Goal: Task Accomplishment & Management: Use online tool/utility

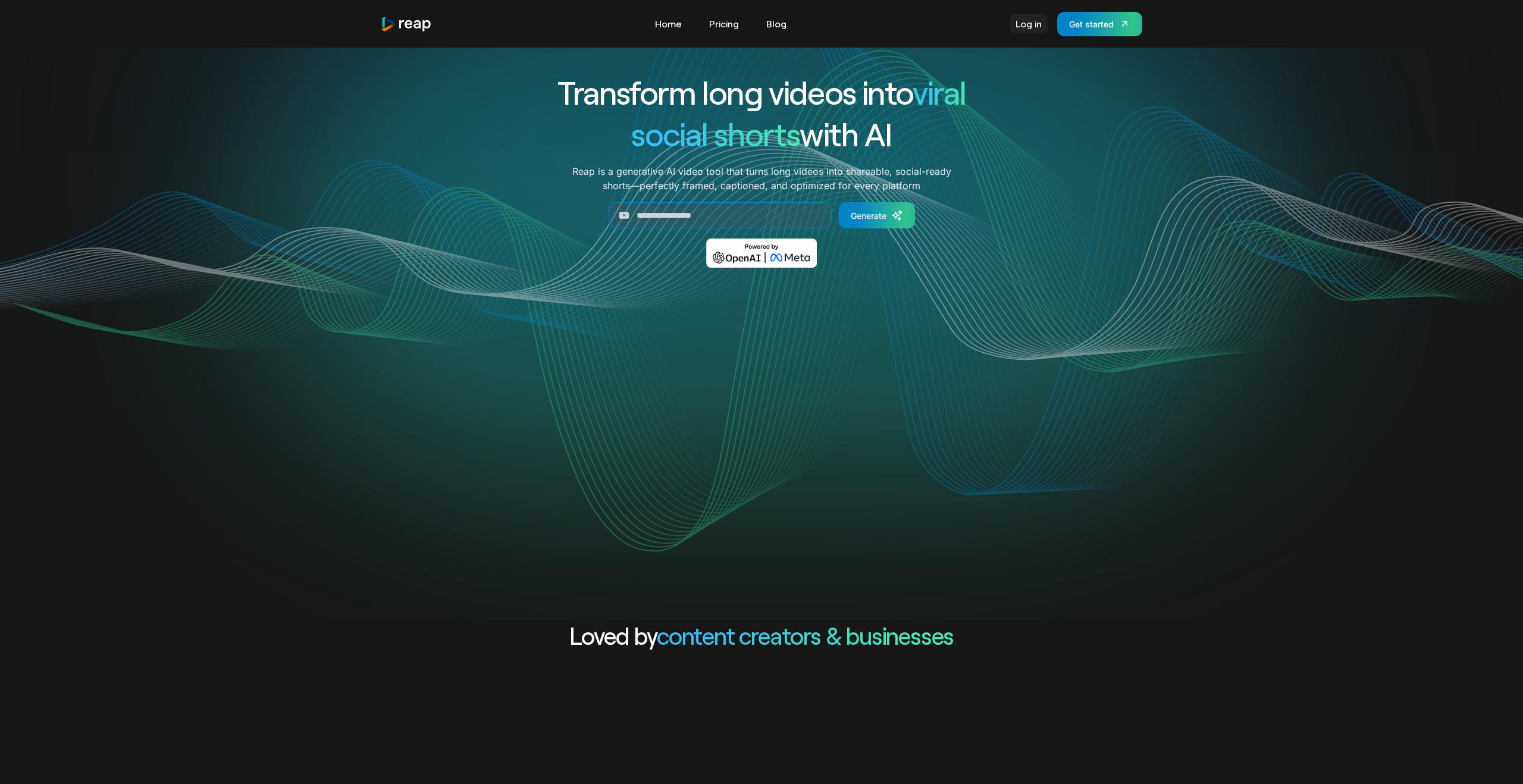
click at [1023, 23] on link "Log in" at bounding box center [1029, 23] width 38 height 19
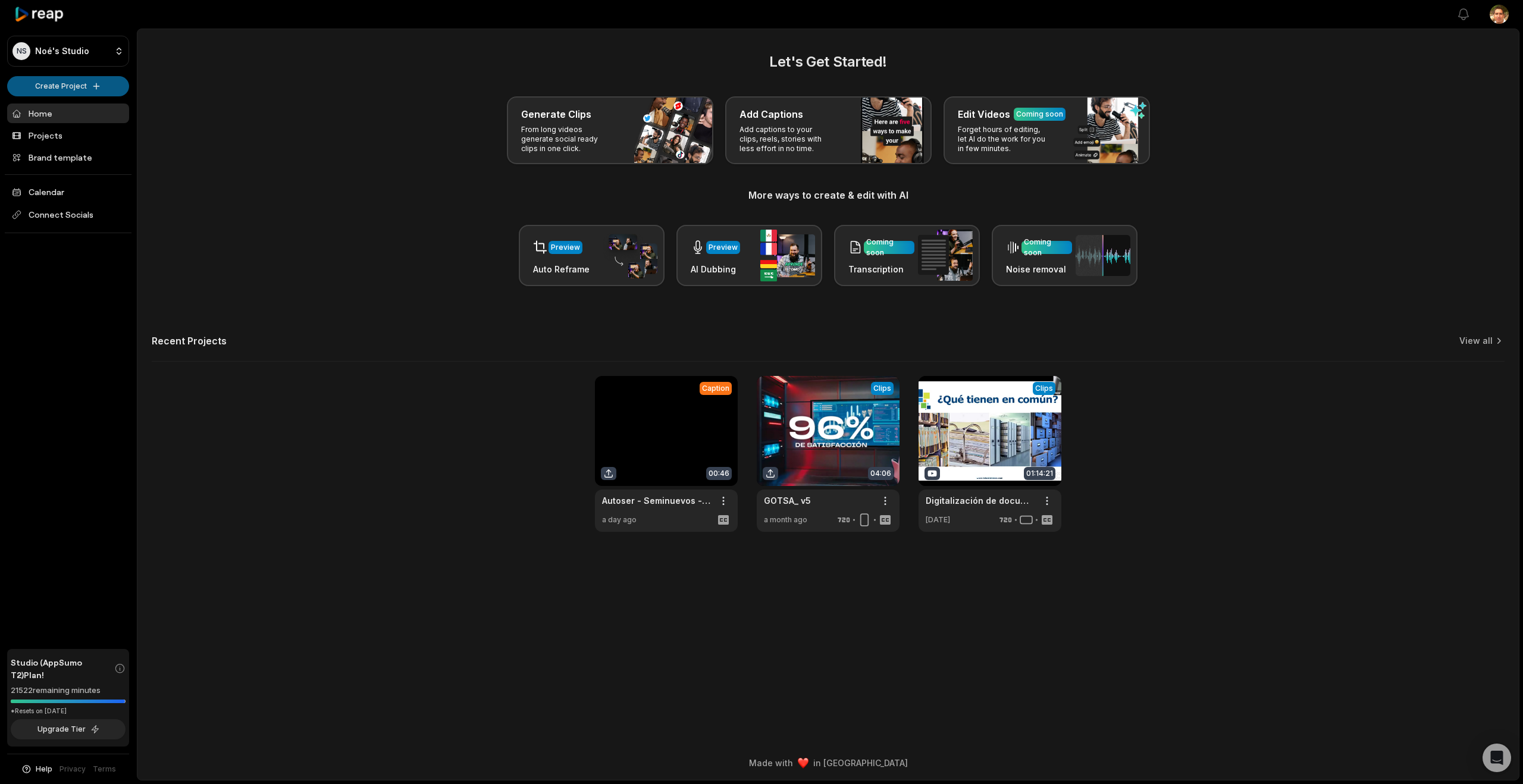
click at [106, 85] on html "NS Noé's Studio Create Project Home Projects Brand template Calendar Connect So…" at bounding box center [762, 392] width 1523 height 784
click at [80, 130] on link "Add Captions" at bounding box center [68, 131] width 116 height 19
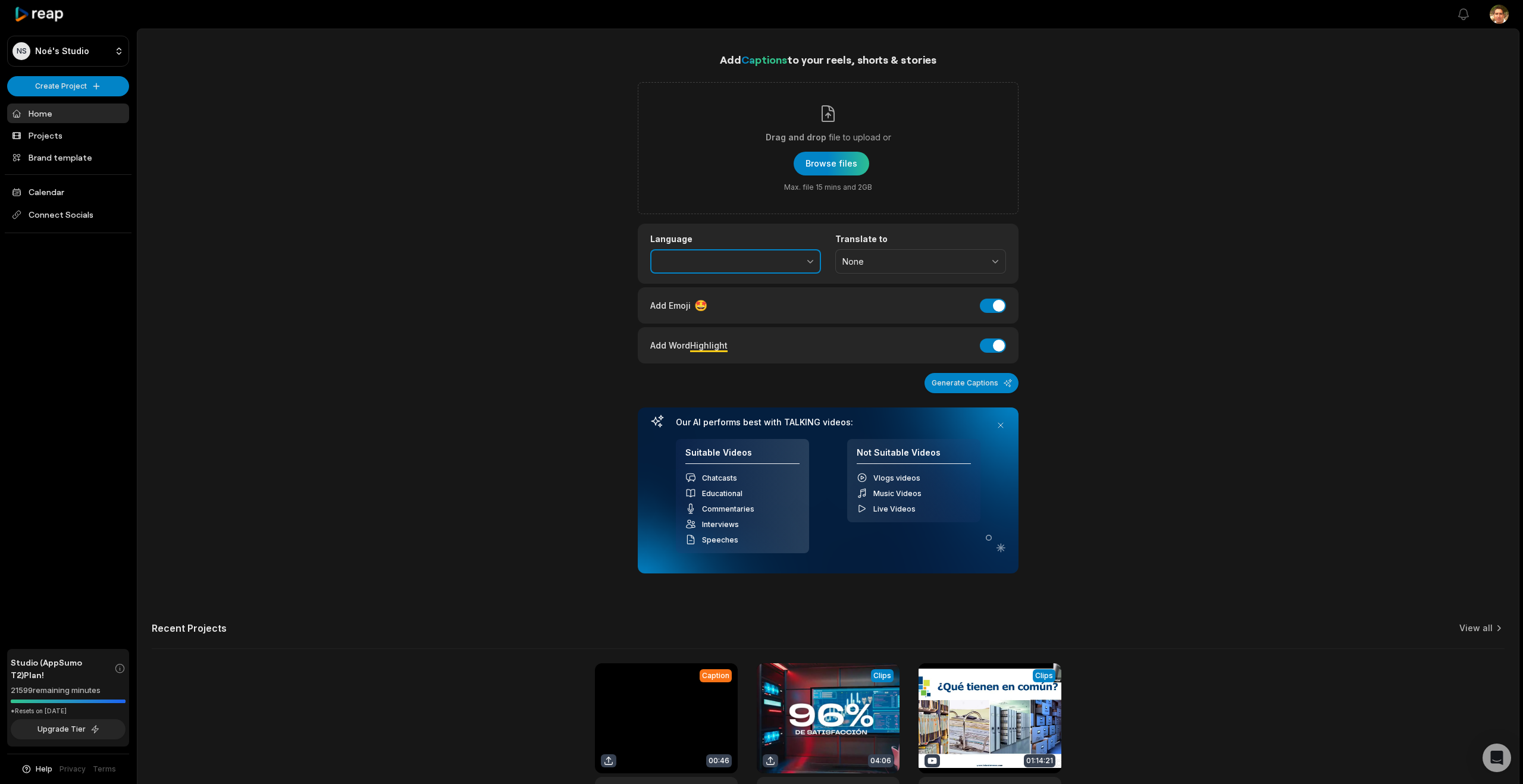
click at [808, 261] on icon "button" at bounding box center [810, 261] width 12 height 12
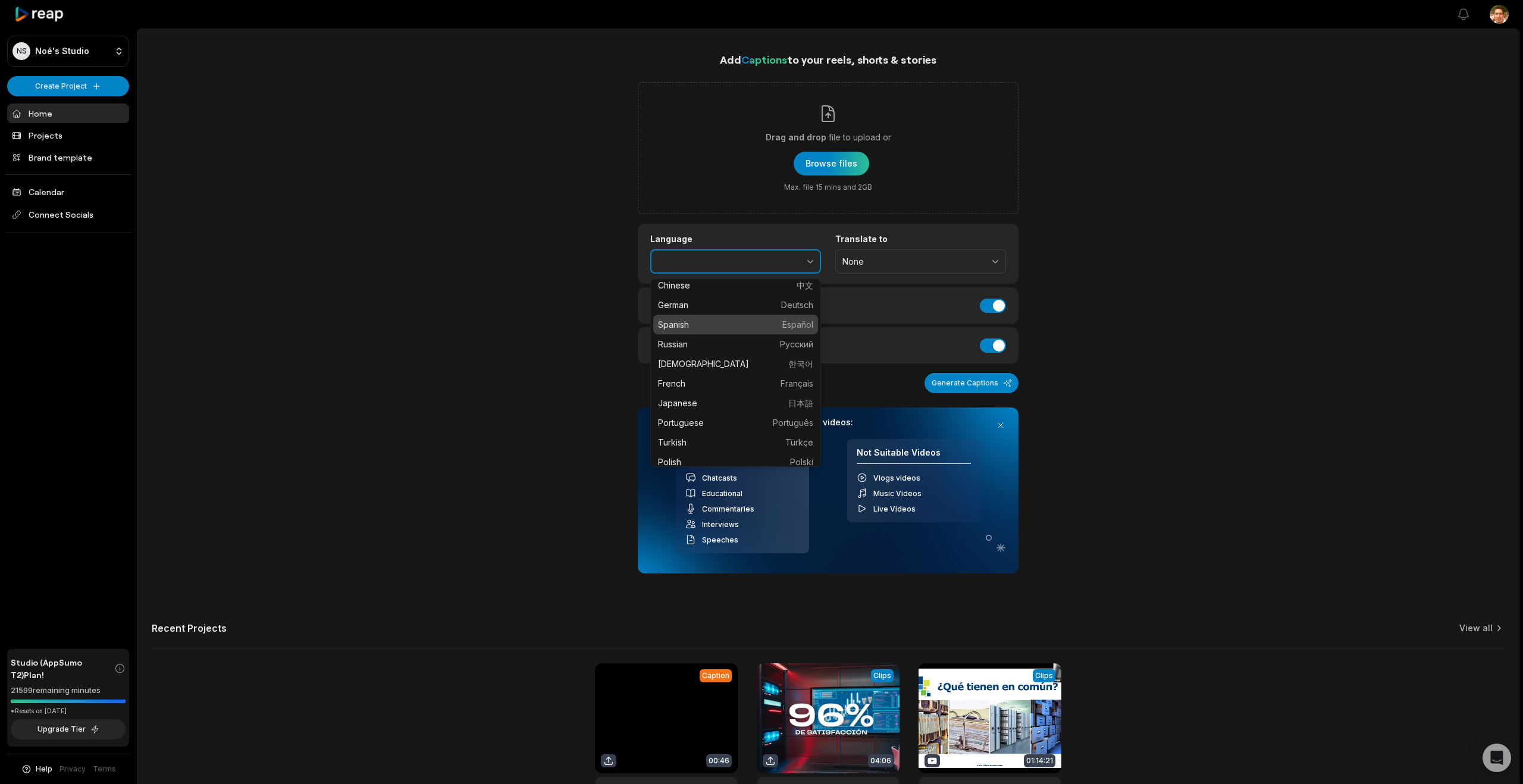
scroll to position [51, 0]
type input "*******"
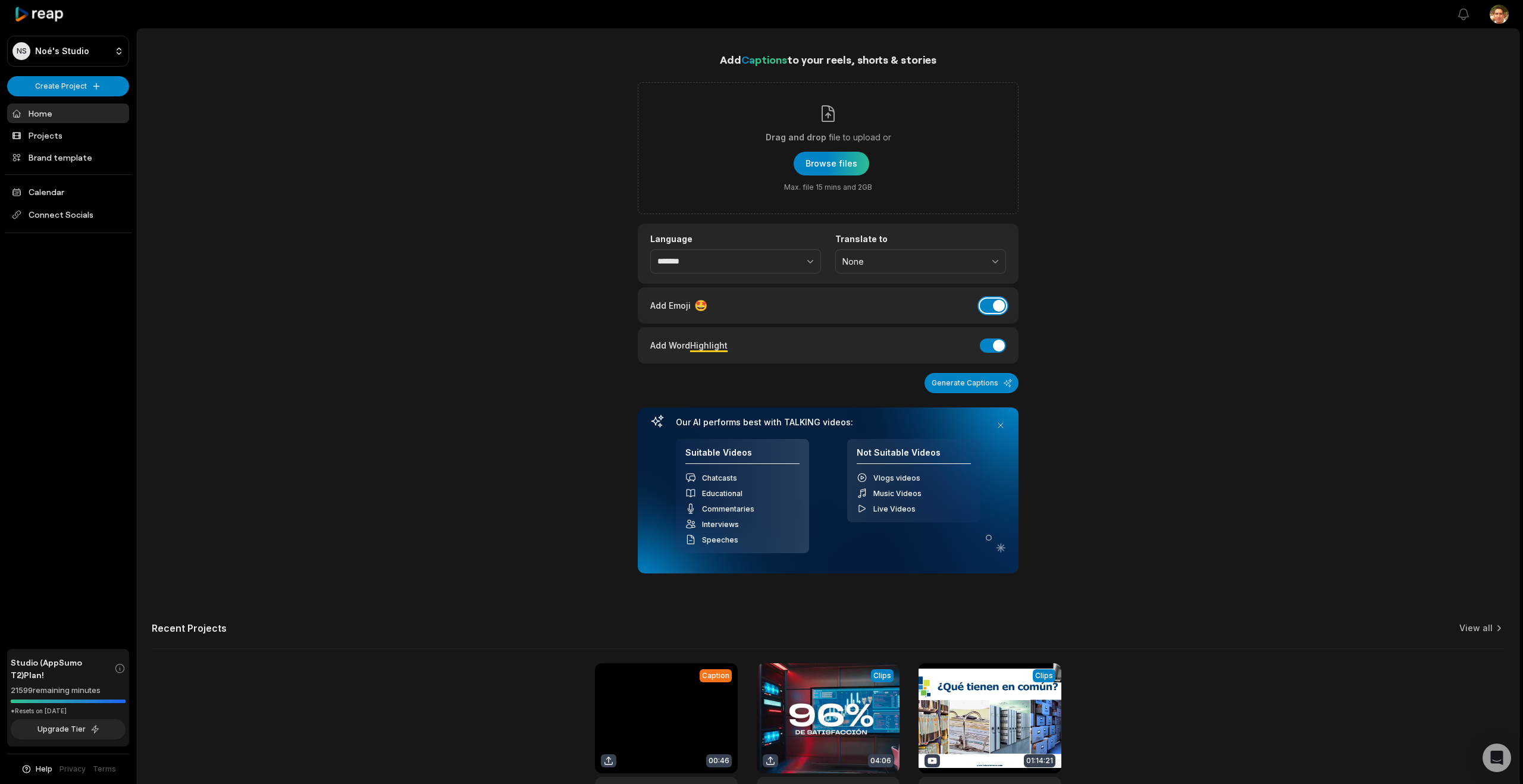
click at [986, 304] on button "Add Emoji" at bounding box center [992, 305] width 26 height 14
click at [994, 347] on button "Add Word Highlight" at bounding box center [992, 346] width 26 height 14
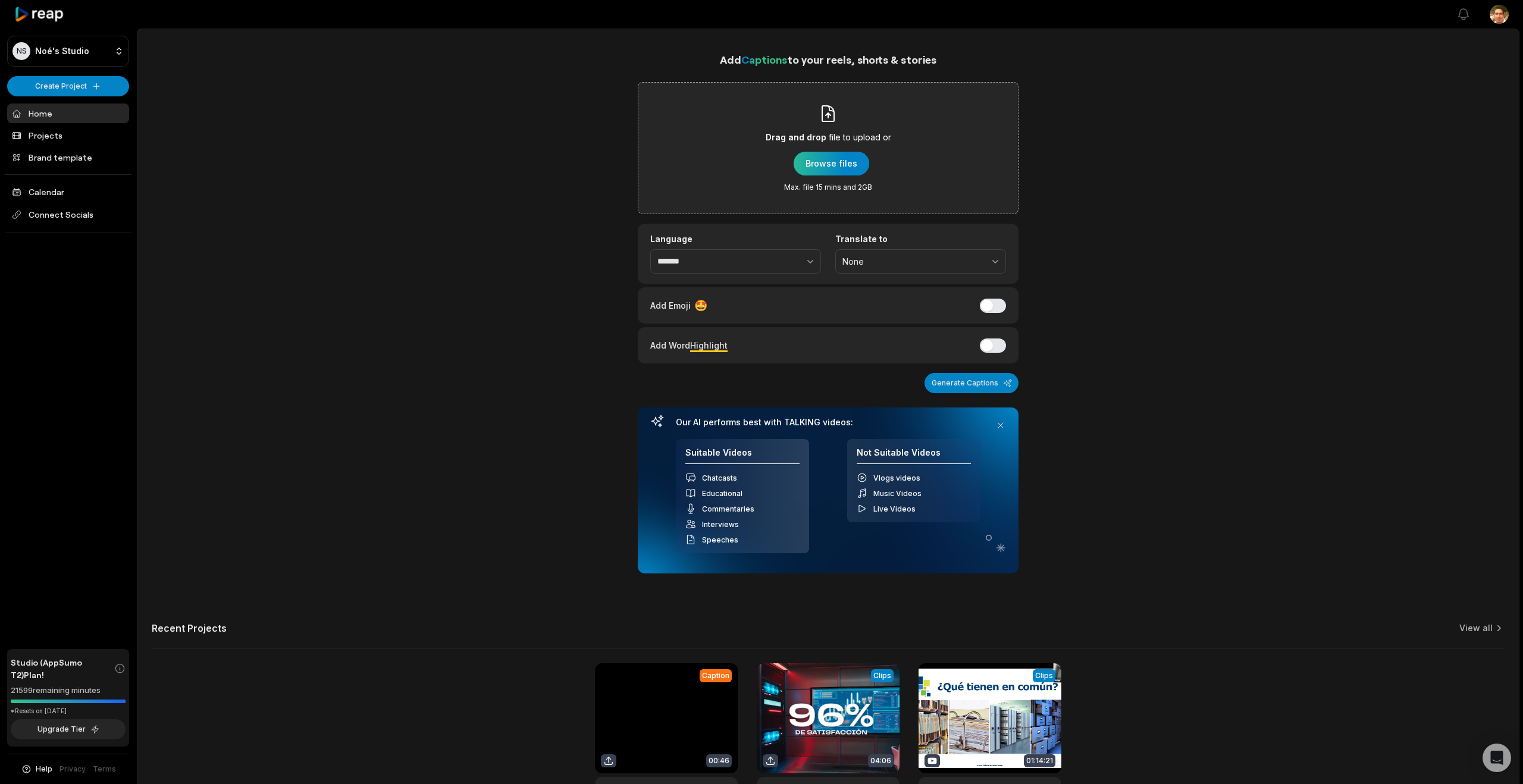
click at [842, 166] on div "button" at bounding box center [832, 163] width 75 height 23
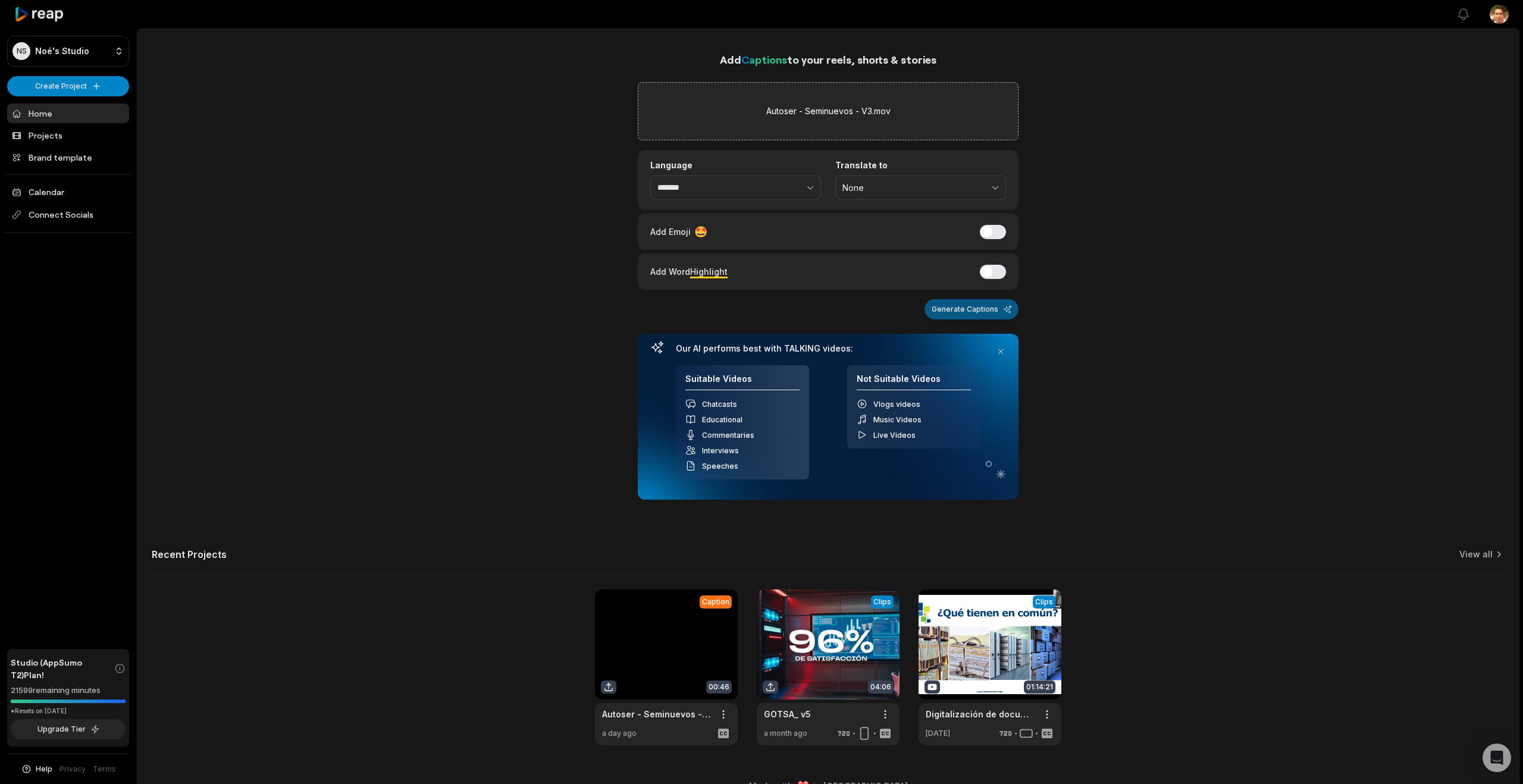
click at [962, 310] on button "Generate Captions" at bounding box center [972, 310] width 94 height 20
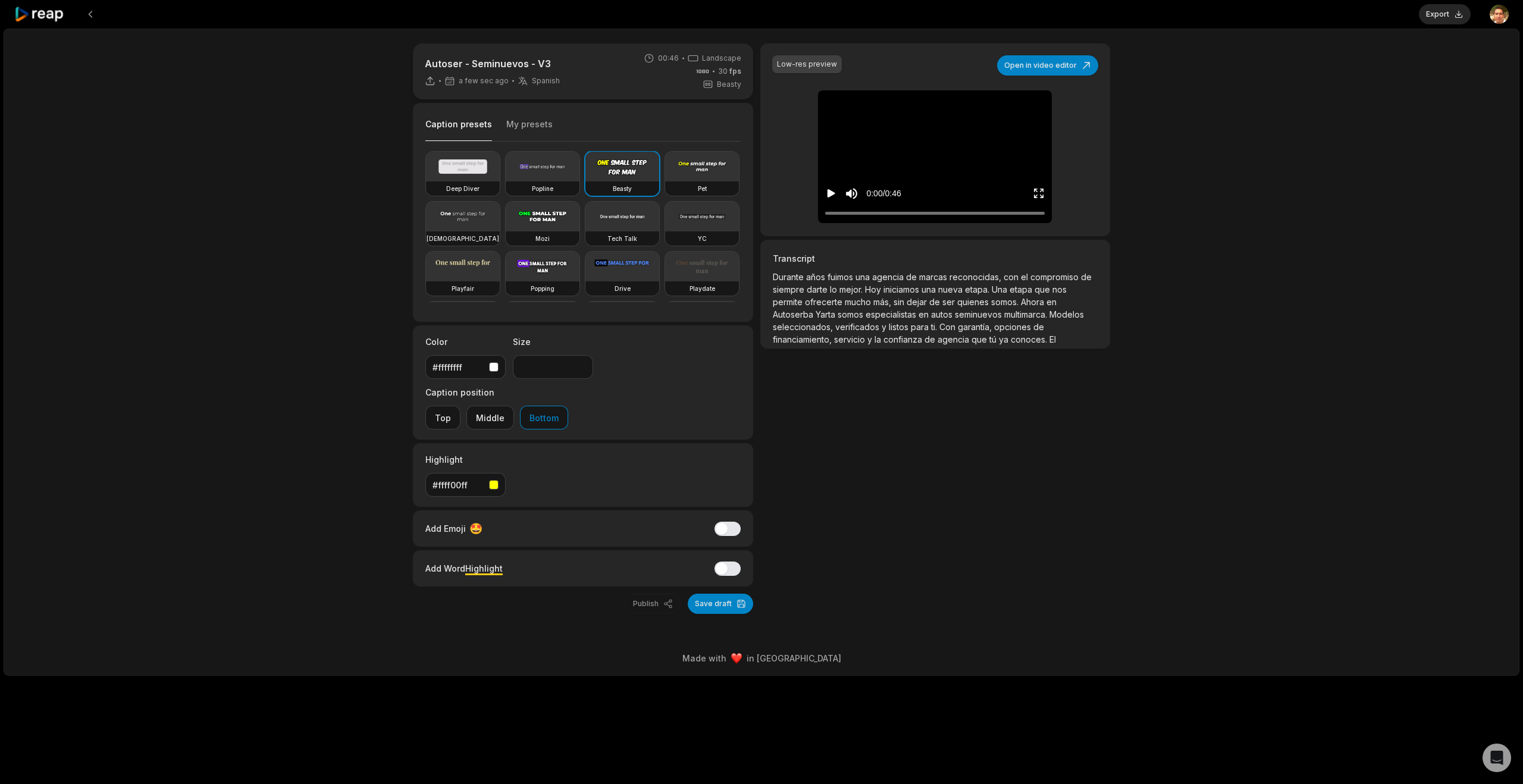
click at [832, 192] on icon "Play video" at bounding box center [831, 193] width 8 height 8
click at [1041, 194] on icon "Enter Fullscreen" at bounding box center [1038, 193] width 12 height 12
click at [1056, 61] on button "Open in video editor" at bounding box center [1048, 65] width 101 height 20
